Goal: Obtain resource: Obtain resource

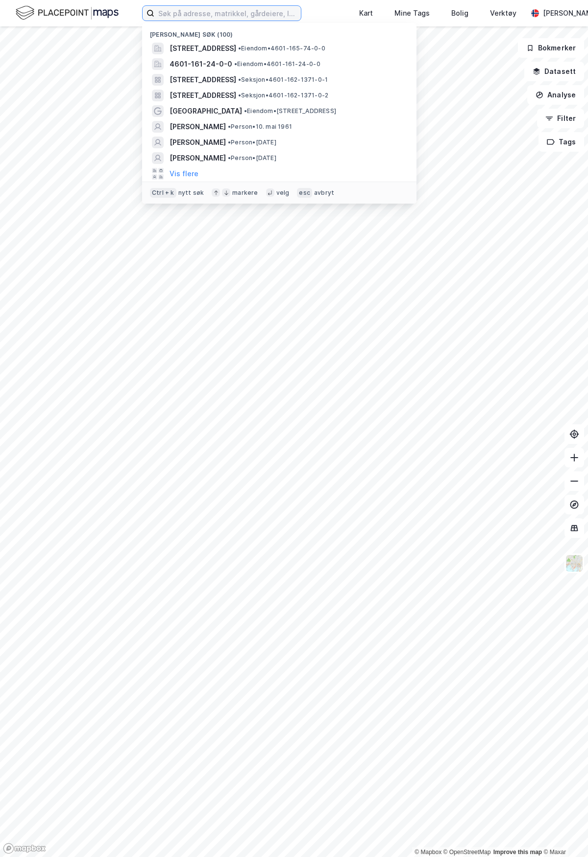
click at [196, 17] on input at bounding box center [227, 13] width 146 height 15
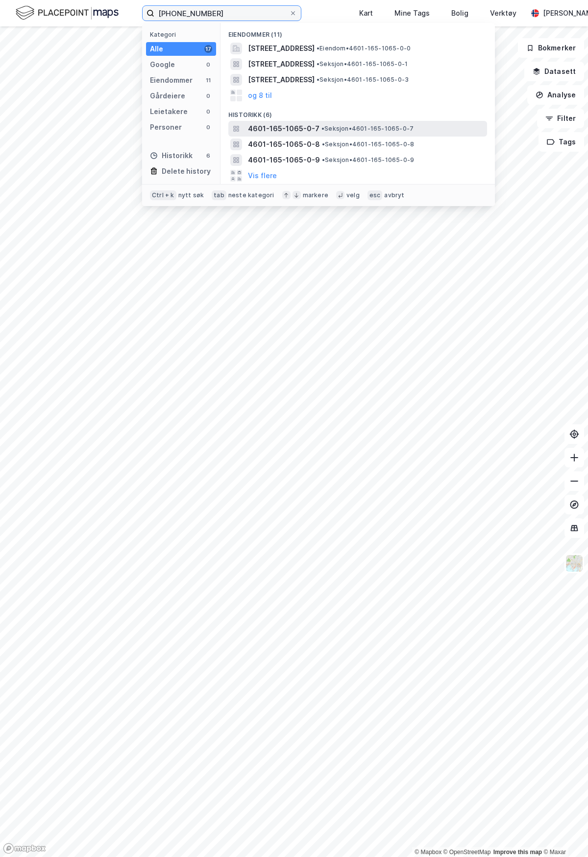
type input "[PHONE_NUMBER]"
click at [266, 128] on span "4601-165-1065-0-7" at bounding box center [283, 129] width 71 height 12
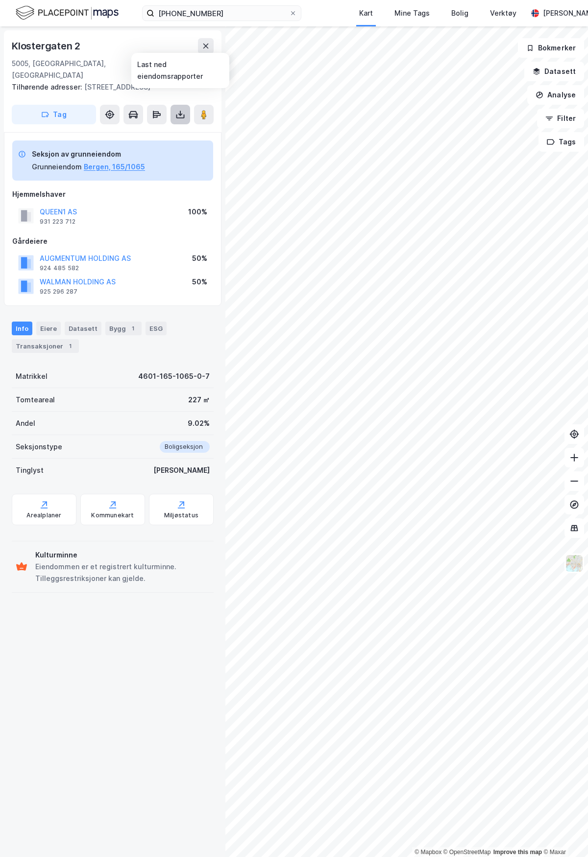
click at [183, 110] on icon at bounding box center [180, 115] width 10 height 10
click at [155, 130] on div "Last ned grunnbok" at bounding box center [131, 134] width 57 height 8
click at [0, 0] on button "WALMAN HOLDING AS" at bounding box center [0, 0] width 0 height 0
